Goal: Information Seeking & Learning: Find specific fact

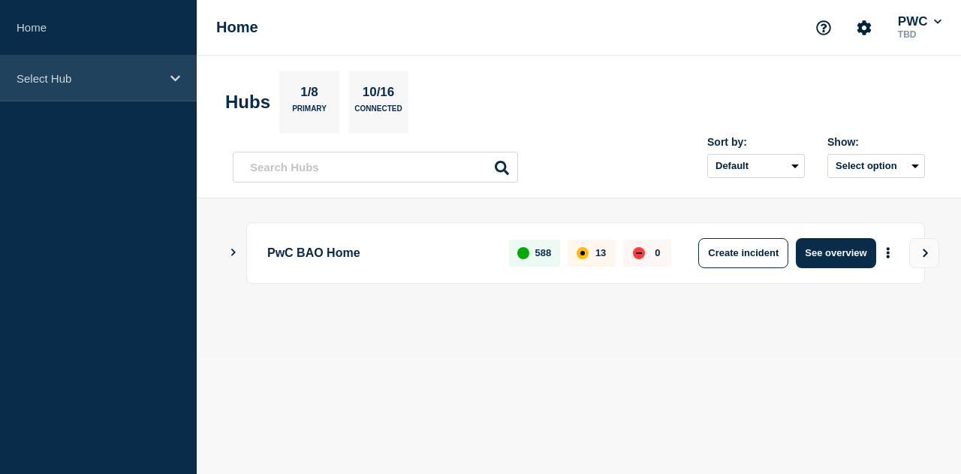
click at [171, 79] on icon at bounding box center [175, 78] width 10 height 11
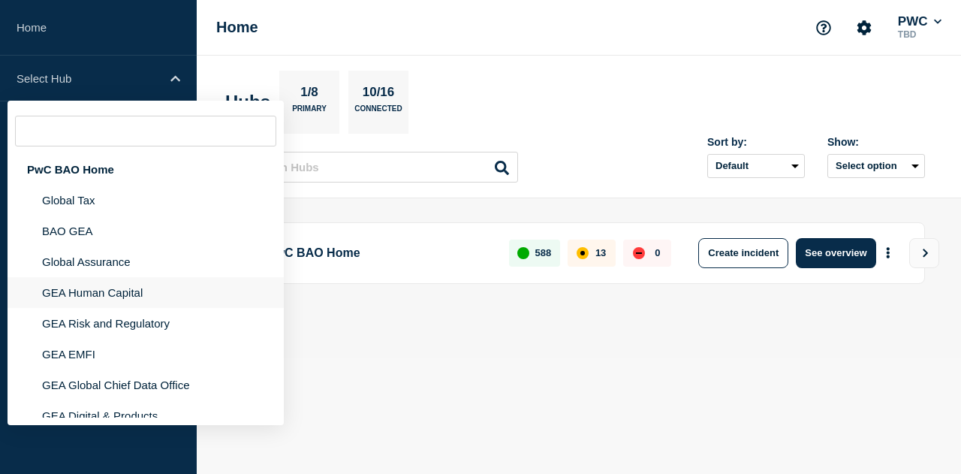
click at [168, 300] on li "GEA Human Capital" at bounding box center [146, 292] width 276 height 31
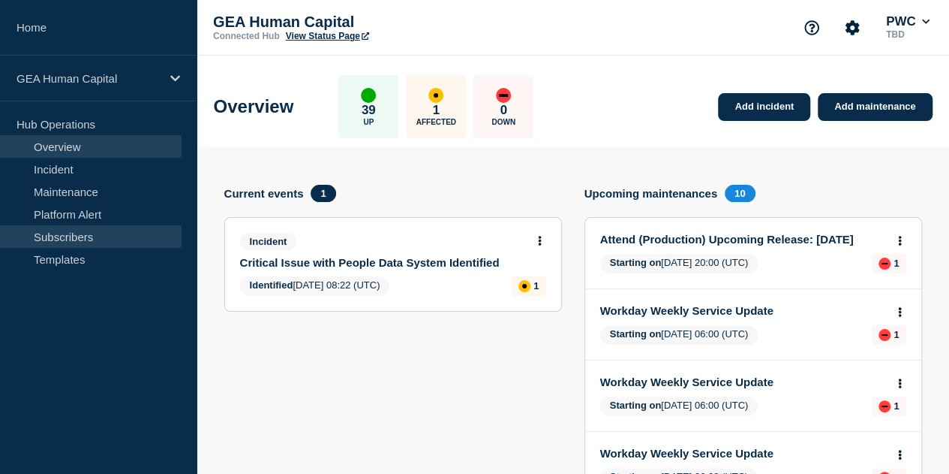
click at [75, 230] on link "Subscribers" at bounding box center [91, 236] width 182 height 23
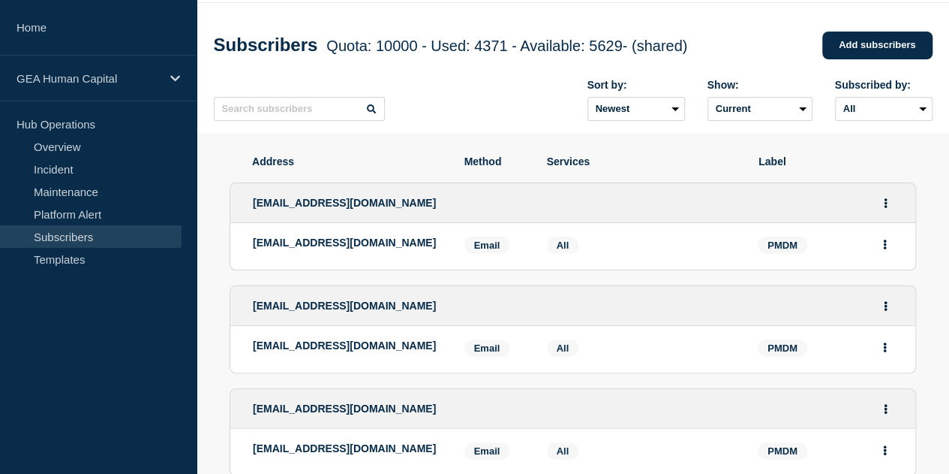
scroll to position [75, 0]
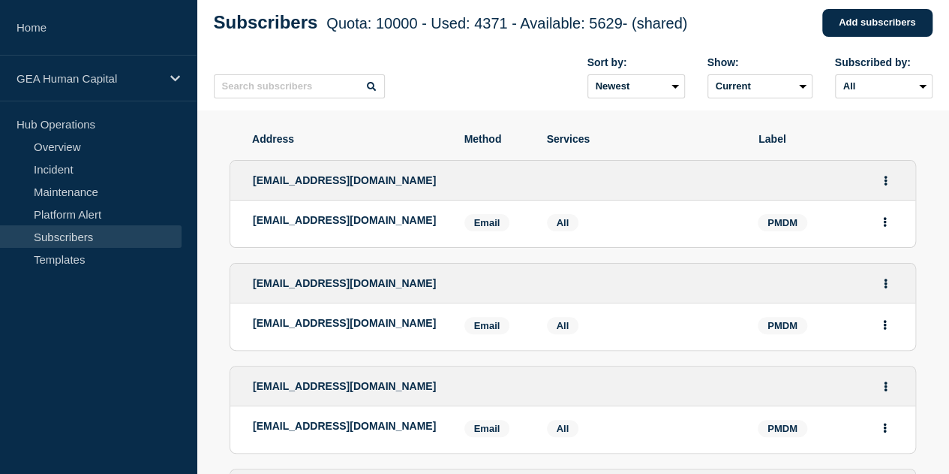
drag, startPoint x: 468, startPoint y: 189, endPoint x: 234, endPoint y: 188, distance: 234.1
click at [233, 188] on div "[EMAIL_ADDRESS][DOMAIN_NAME]" at bounding box center [572, 181] width 685 height 40
copy span "[EMAIL_ADDRESS][DOMAIN_NAME]"
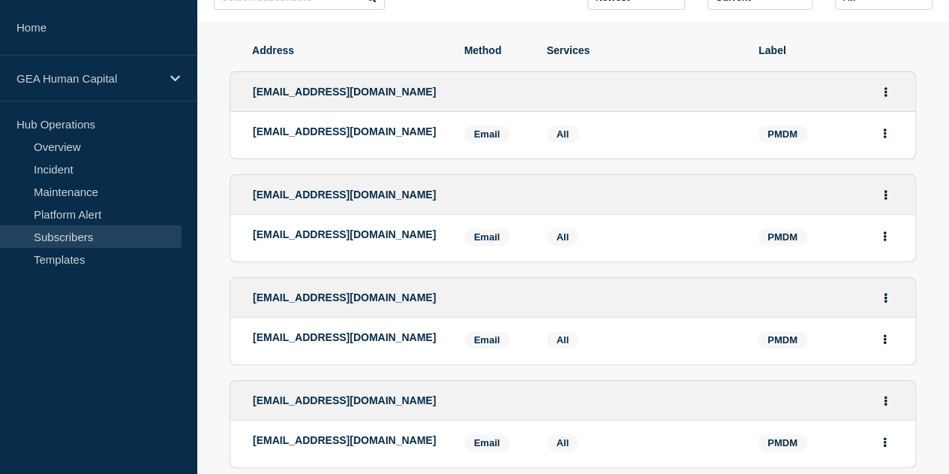
scroll to position [0, 0]
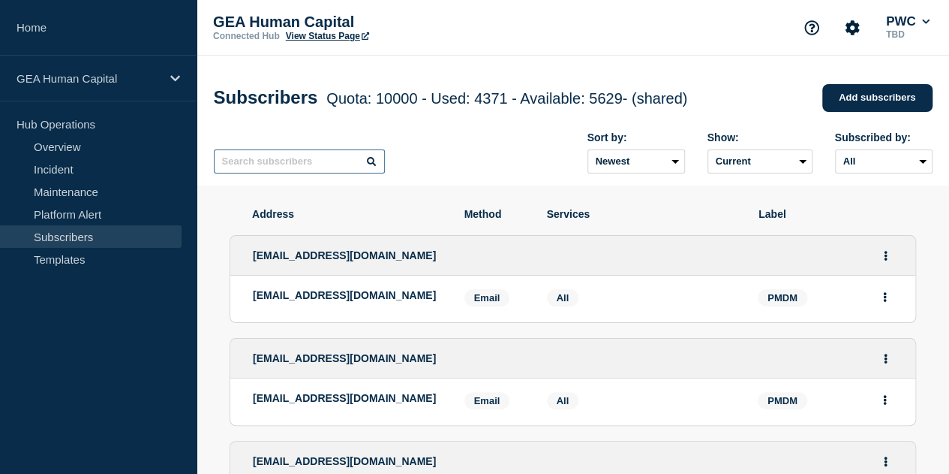
click at [287, 166] on input "text" at bounding box center [299, 161] width 171 height 24
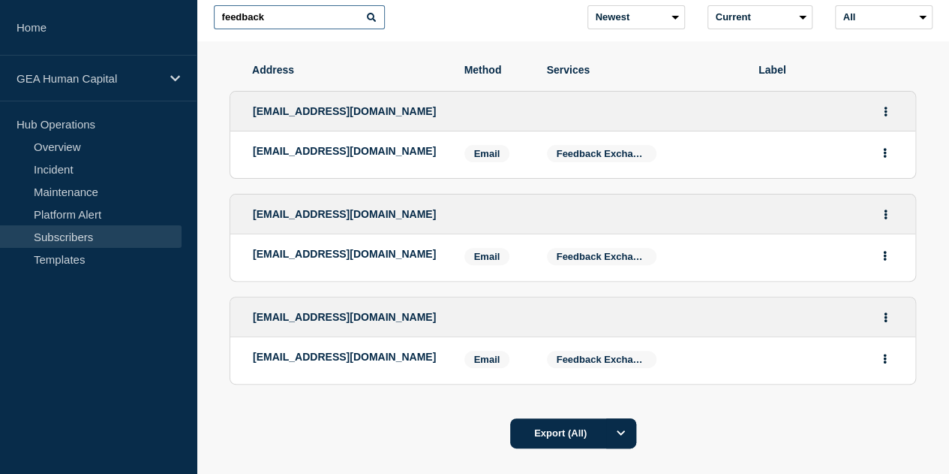
scroll to position [150, 0]
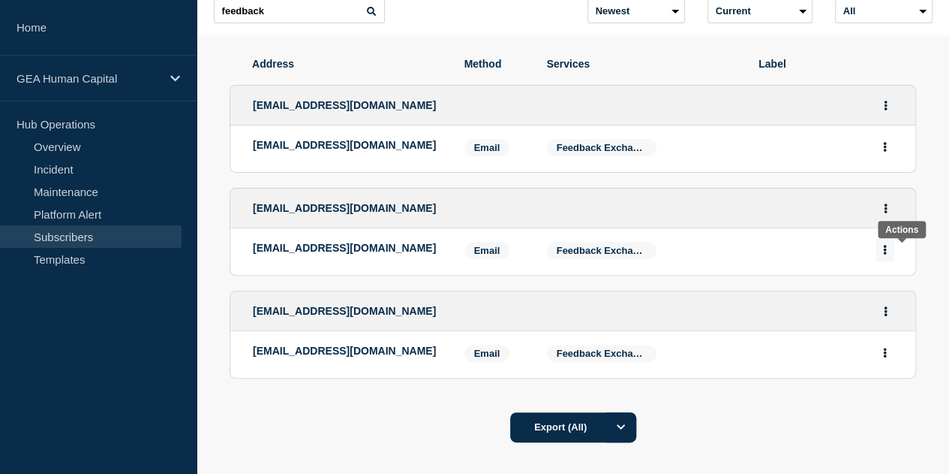
click at [895, 257] on button "Actions" at bounding box center [885, 249] width 19 height 23
drag, startPoint x: 297, startPoint y: 262, endPoint x: 228, endPoint y: 252, distance: 69.7
click at [230, 252] on li "[EMAIL_ADDRESS][DOMAIN_NAME] Email Email: [EMAIL_ADDRESS][DOMAIN_NAME] Services…" at bounding box center [572, 251] width 685 height 47
copy p "[EMAIL_ADDRESS][DOMAIN_NAME]"
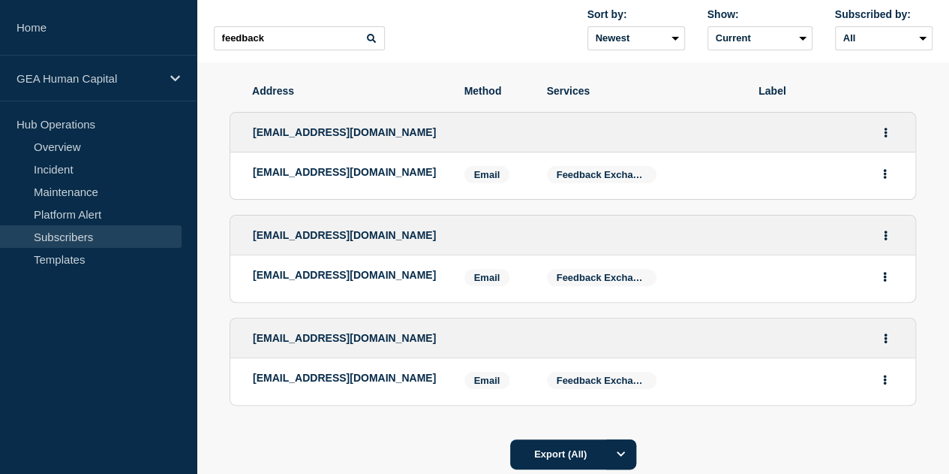
scroll to position [0, 0]
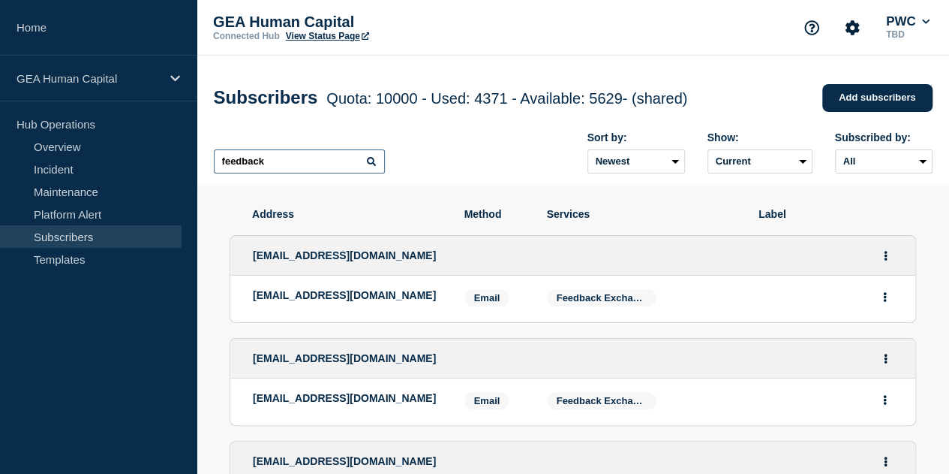
drag, startPoint x: 284, startPoint y: 161, endPoint x: 160, endPoint y: 130, distance: 127.6
click at [177, 161] on div "Home GEA Human Capital Hub Operations Overview Incident Maintenance Platform Al…" at bounding box center [474, 364] width 949 height 729
type input "workday"
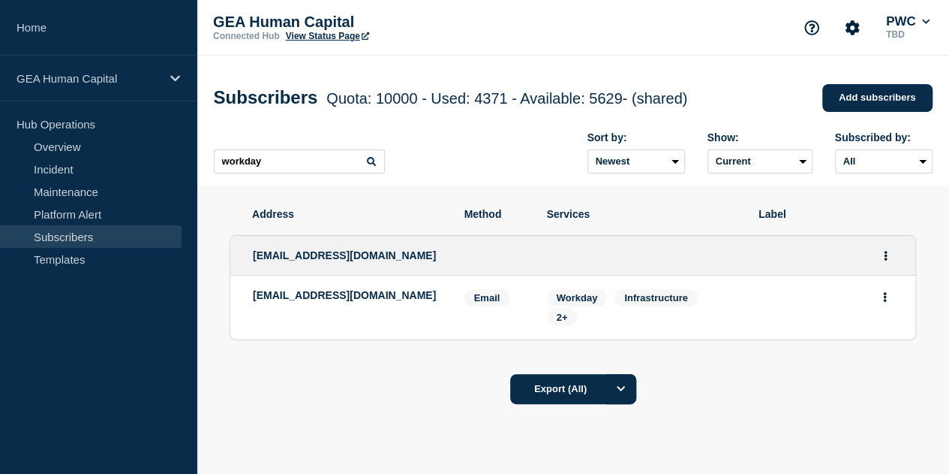
drag, startPoint x: 459, startPoint y: 262, endPoint x: 227, endPoint y: 262, distance: 232.6
click at [230, 262] on div "[EMAIL_ADDRESS][DOMAIN_NAME]" at bounding box center [572, 256] width 685 height 40
copy span "[EMAIL_ADDRESS][DOMAIN_NAME]"
